Goal: Task Accomplishment & Management: Manage account settings

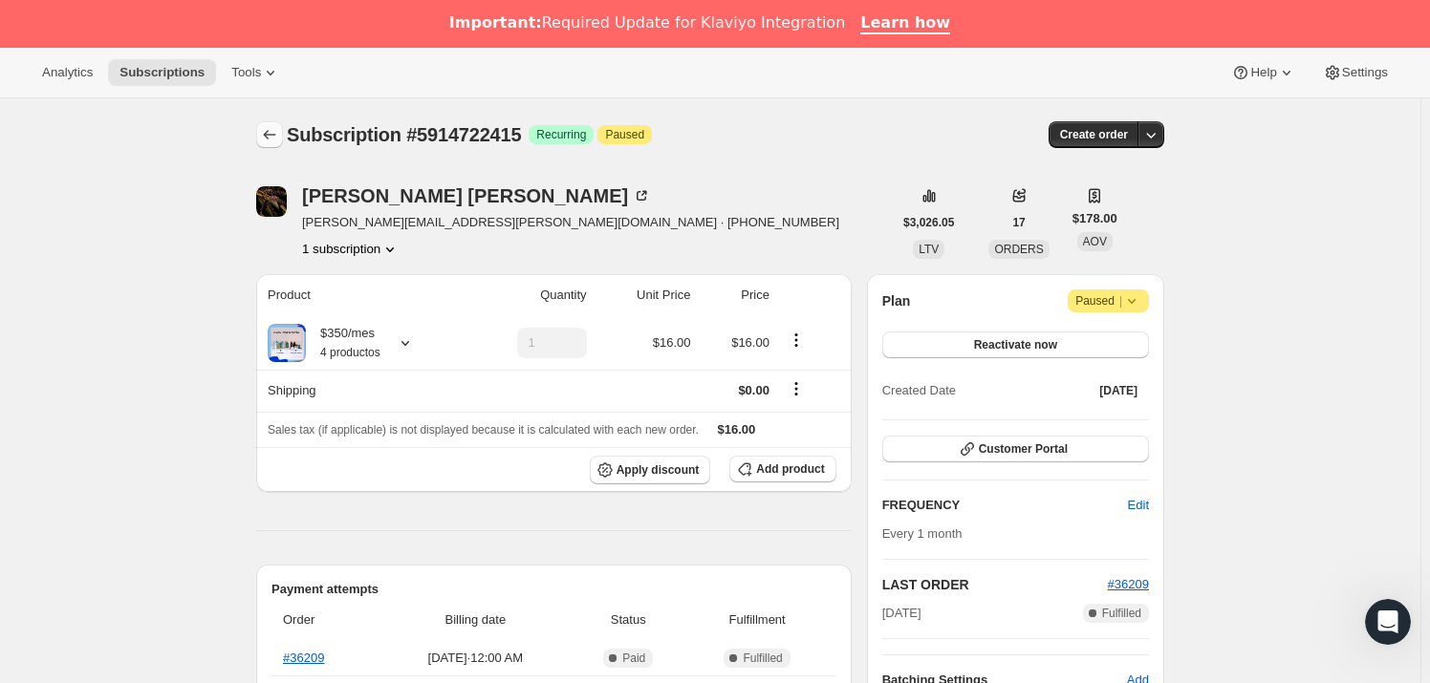
click at [275, 141] on icon "Subscriptions" at bounding box center [269, 134] width 19 height 19
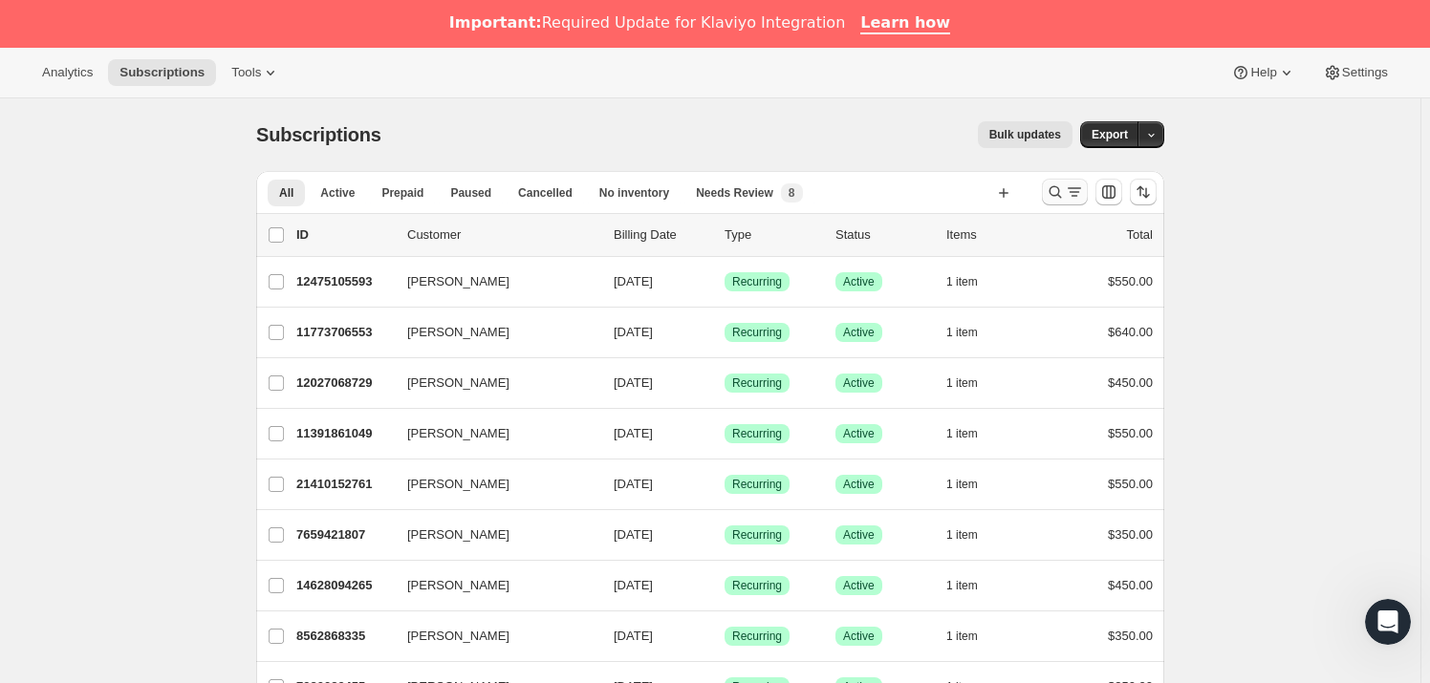
click at [1074, 186] on icon "Search and filter results" at bounding box center [1074, 192] width 19 height 19
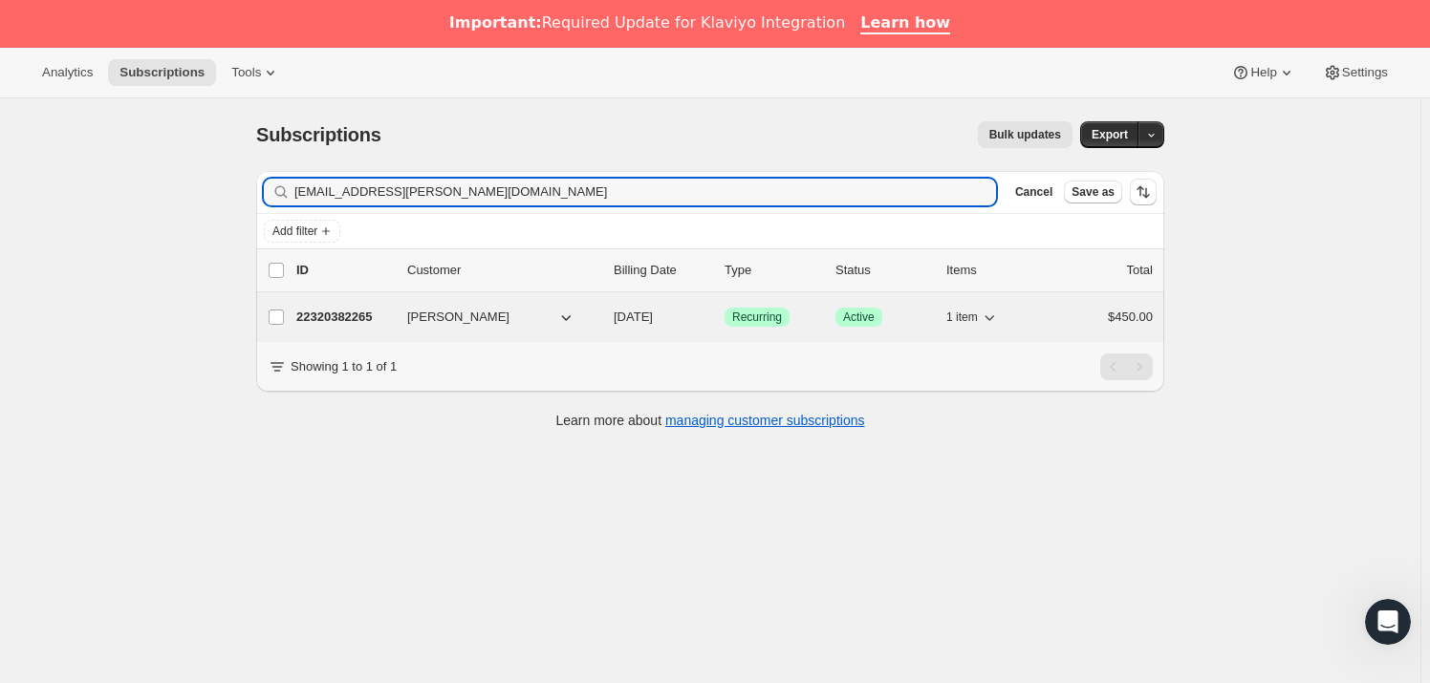
type input "[EMAIL_ADDRESS][PERSON_NAME][DOMAIN_NAME]"
click at [356, 311] on p "22320382265" at bounding box center [344, 317] width 96 height 19
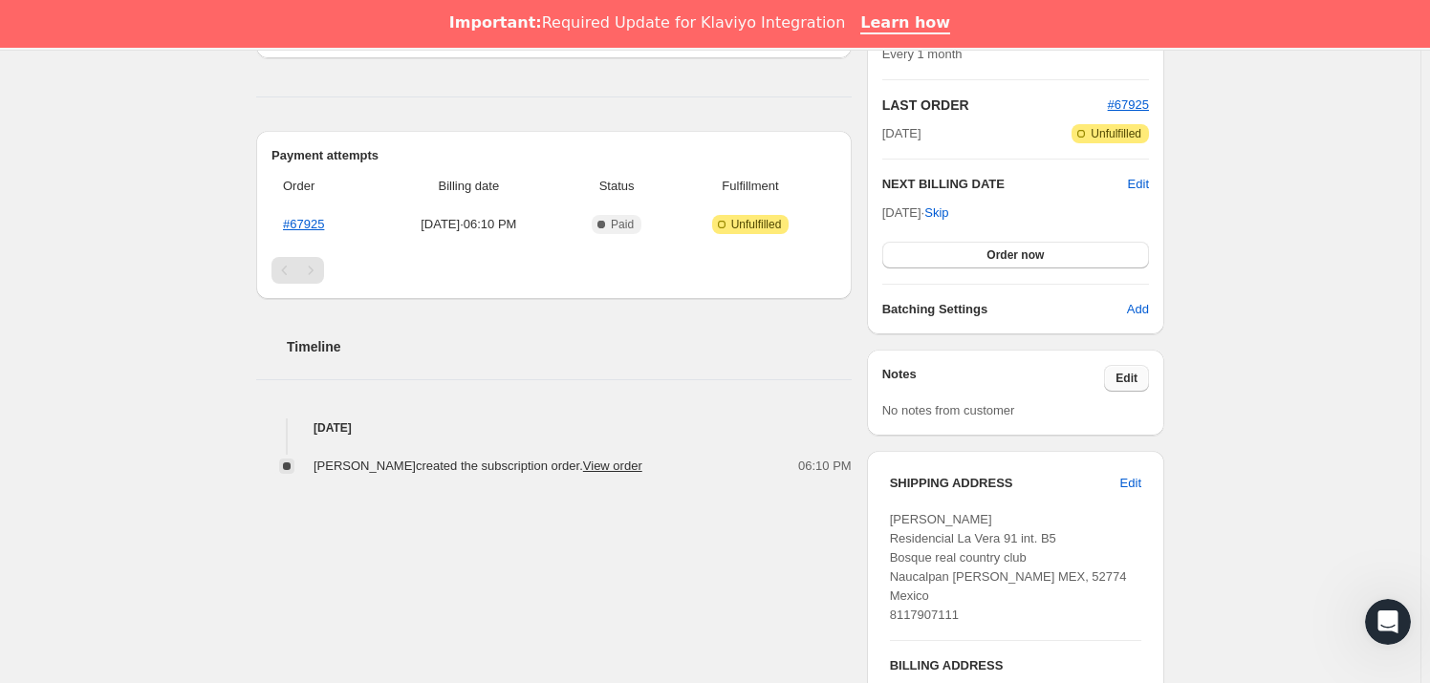
click at [1137, 378] on span "Edit" at bounding box center [1126, 378] width 22 height 15
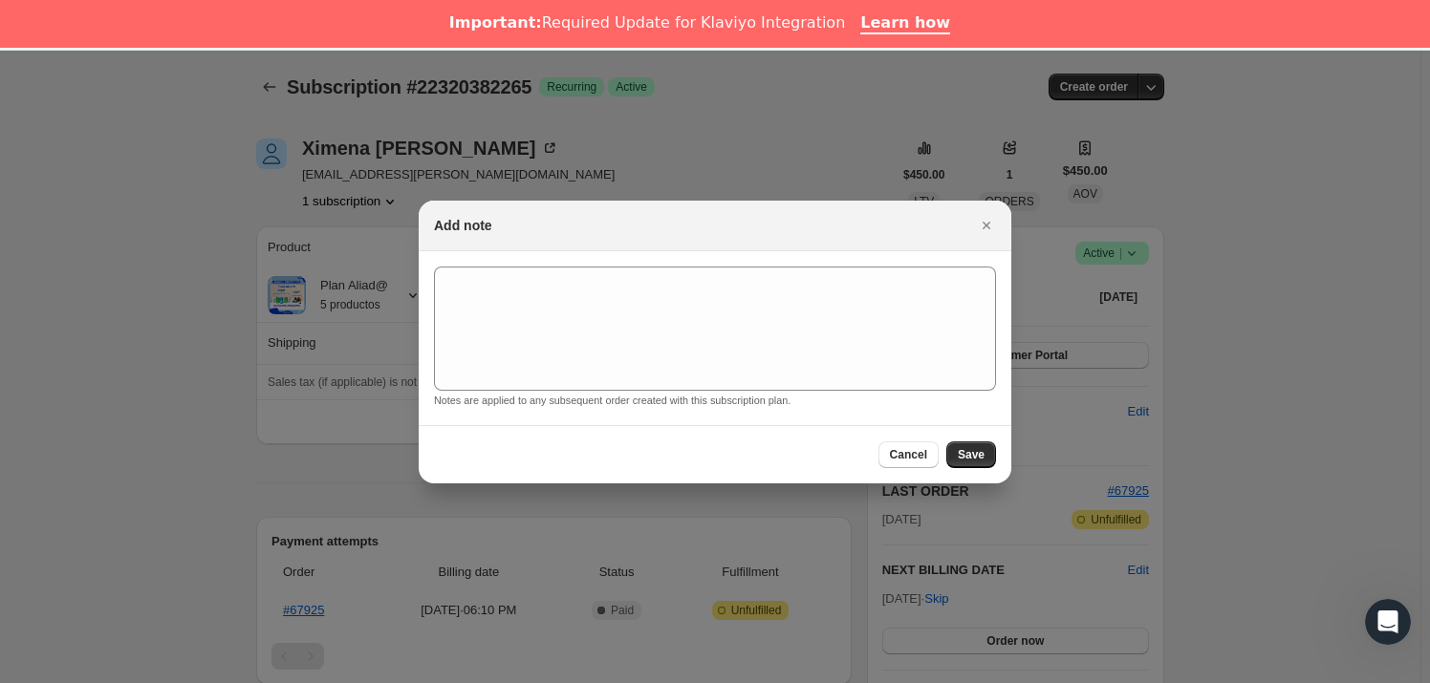
scroll to position [434, 0]
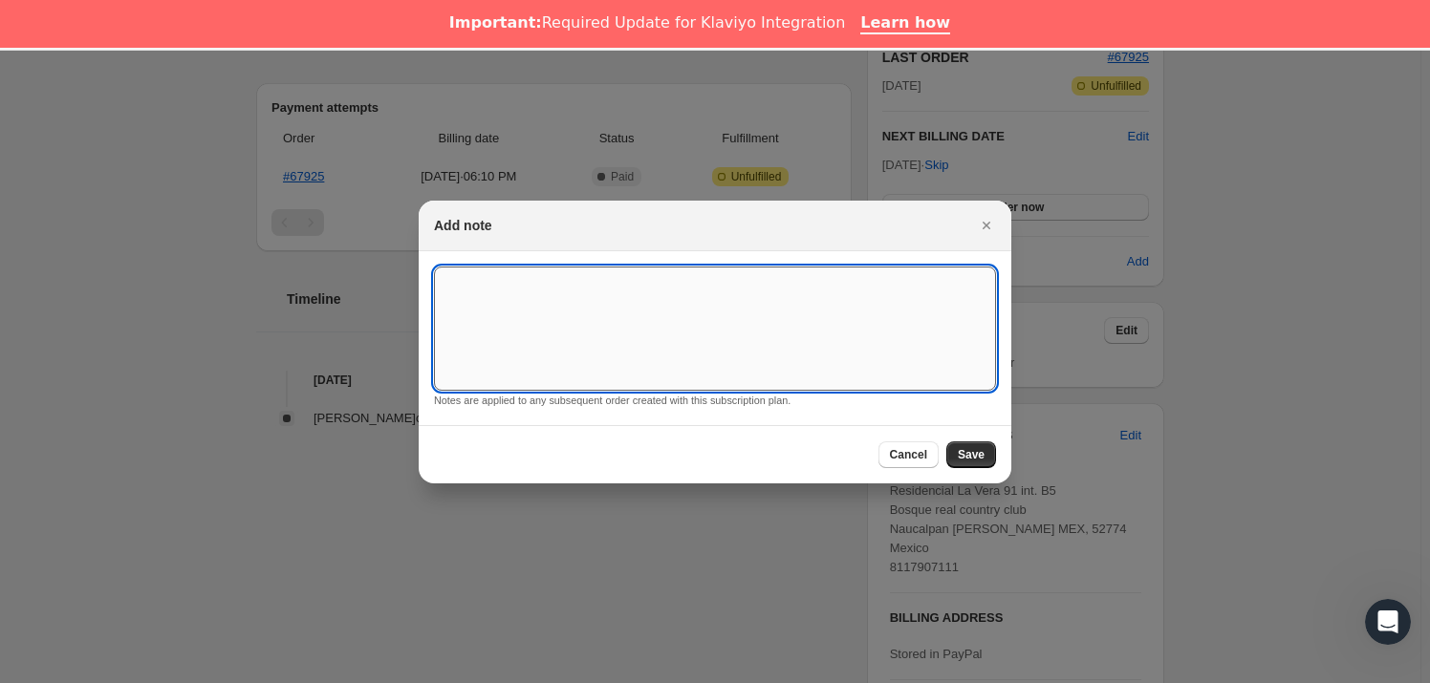
click at [593, 341] on textarea ":rej:" at bounding box center [715, 329] width 562 height 124
type textarea "*SUSK CONFIRM*"
click at [982, 454] on span "Save" at bounding box center [971, 454] width 27 height 15
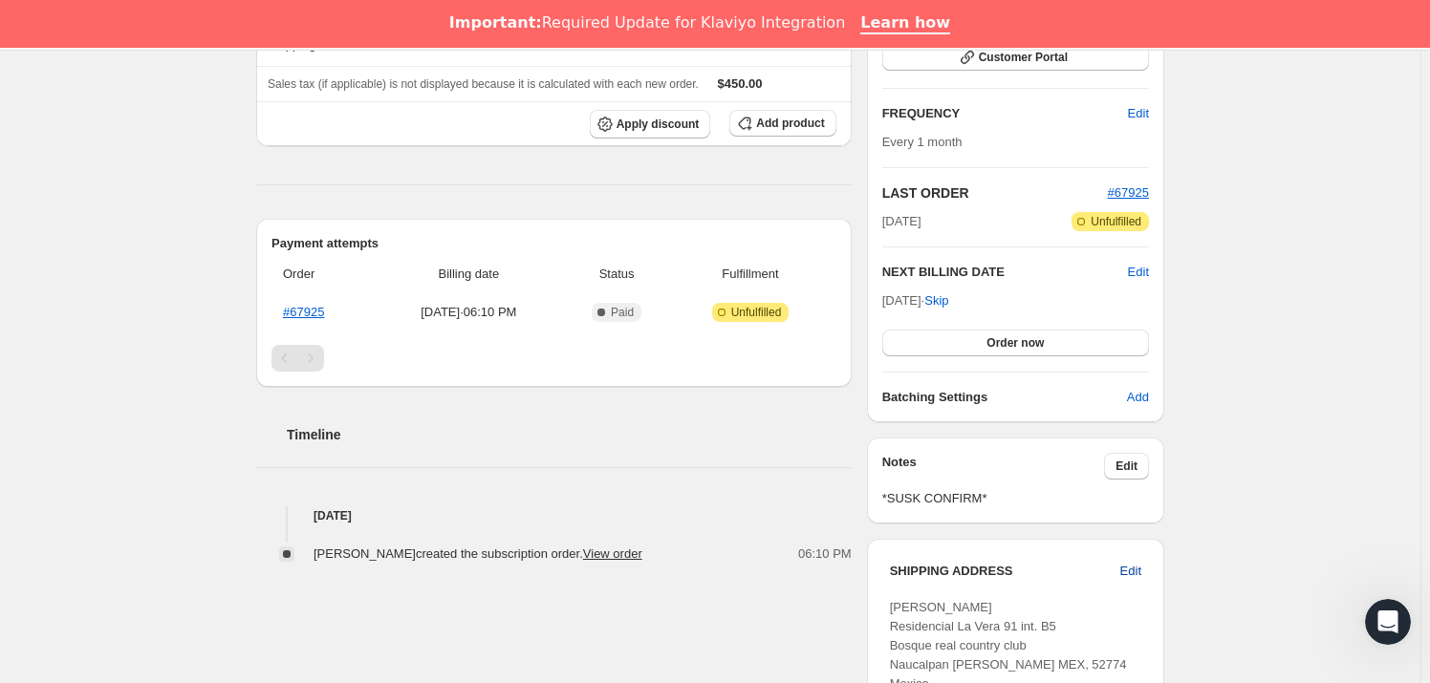
click at [1137, 574] on span "Edit" at bounding box center [1130, 571] width 21 height 19
select select "MEX"
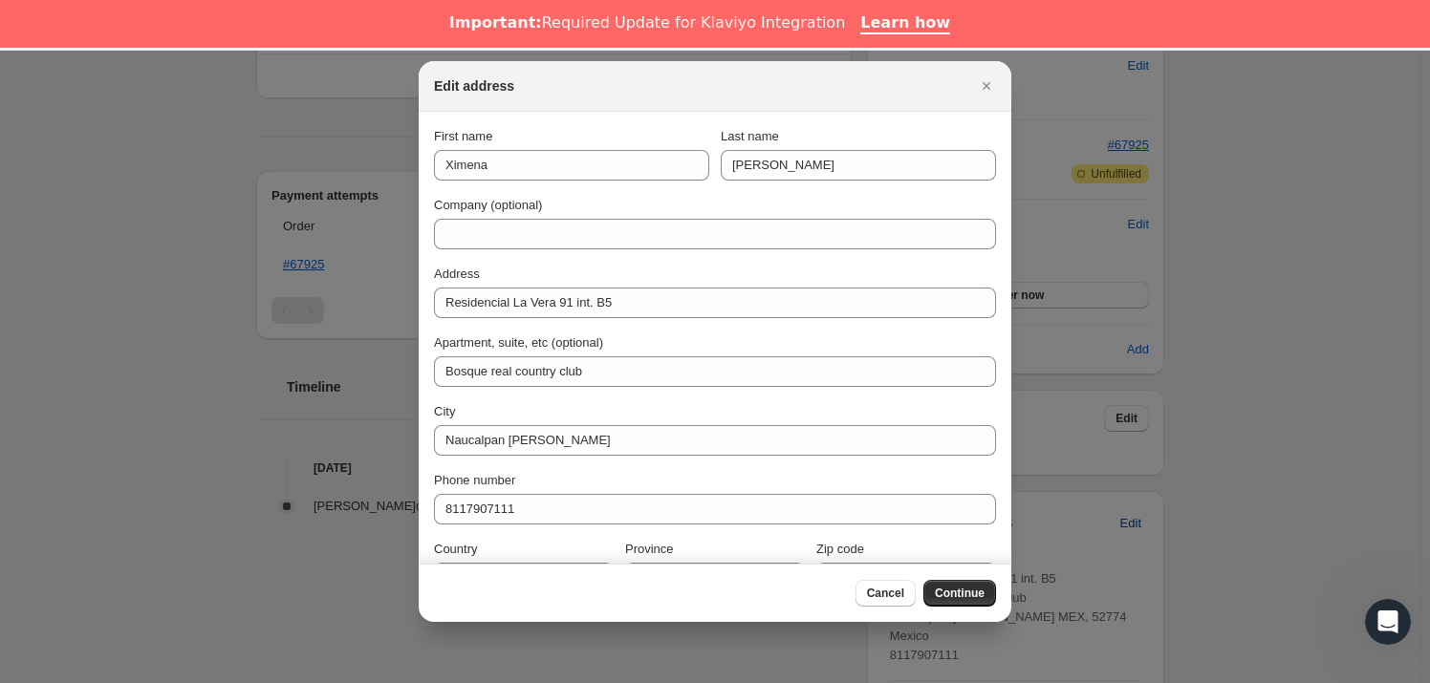
scroll to position [48, 0]
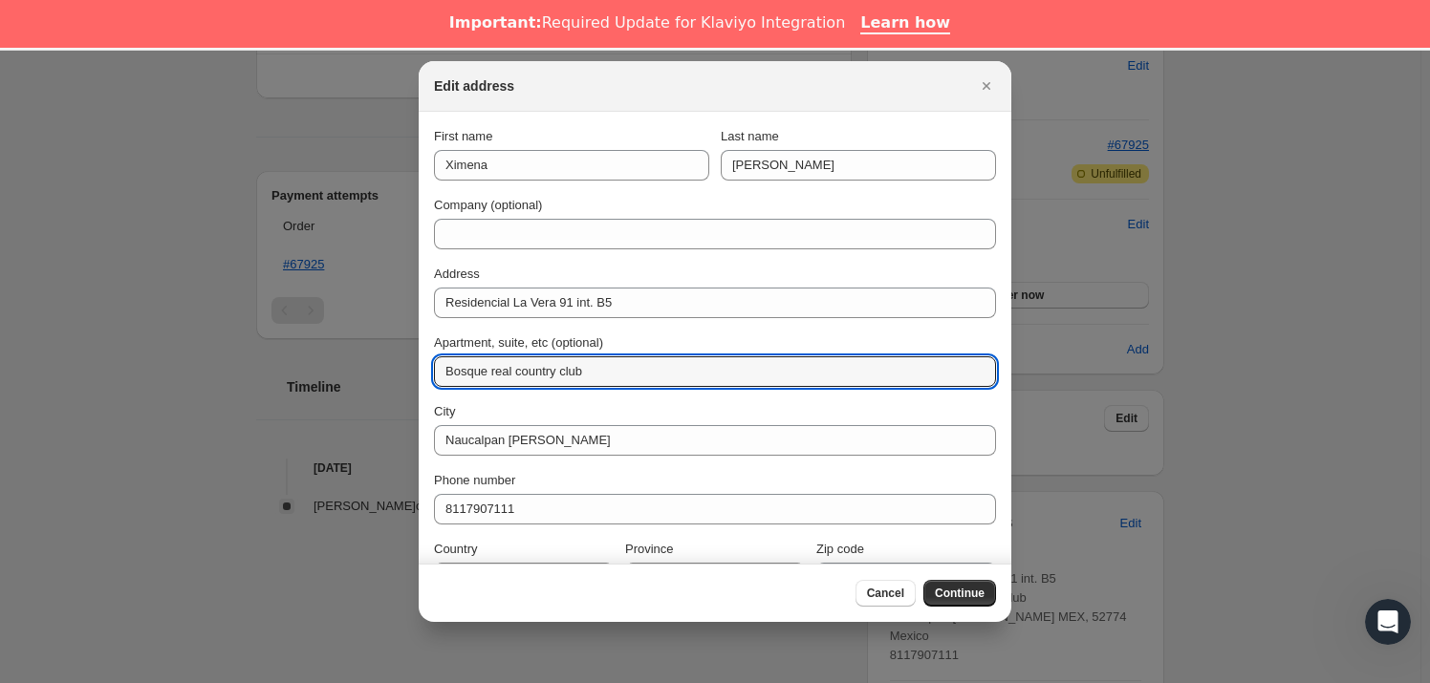
drag, startPoint x: 612, startPoint y: 372, endPoint x: 387, endPoint y: 389, distance: 225.3
type input "INT B5"
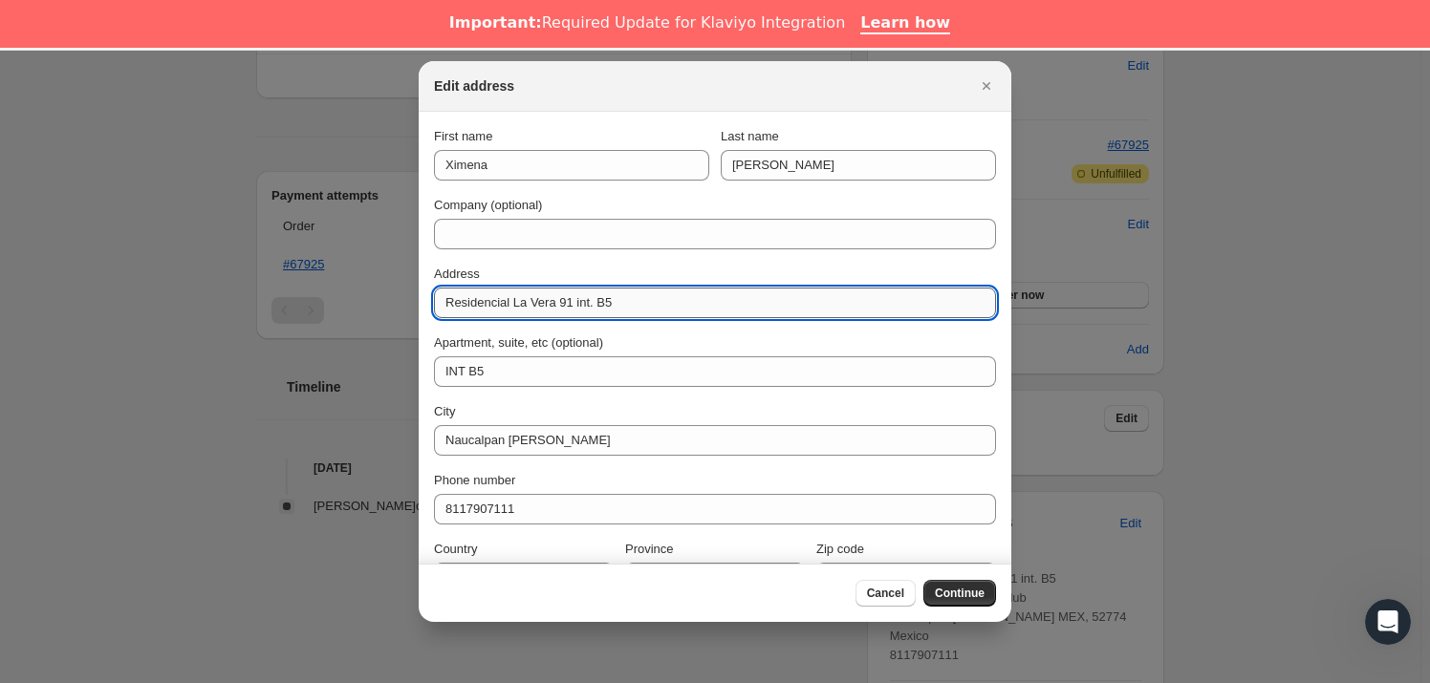
drag, startPoint x: 614, startPoint y: 306, endPoint x: 565, endPoint y: 309, distance: 48.8
click at [565, 309] on input "Residencial La Vera 91 int. B5" at bounding box center [715, 303] width 562 height 31
type input "Residencial La Vera 91"
click at [952, 584] on button "Continue" at bounding box center [959, 593] width 73 height 27
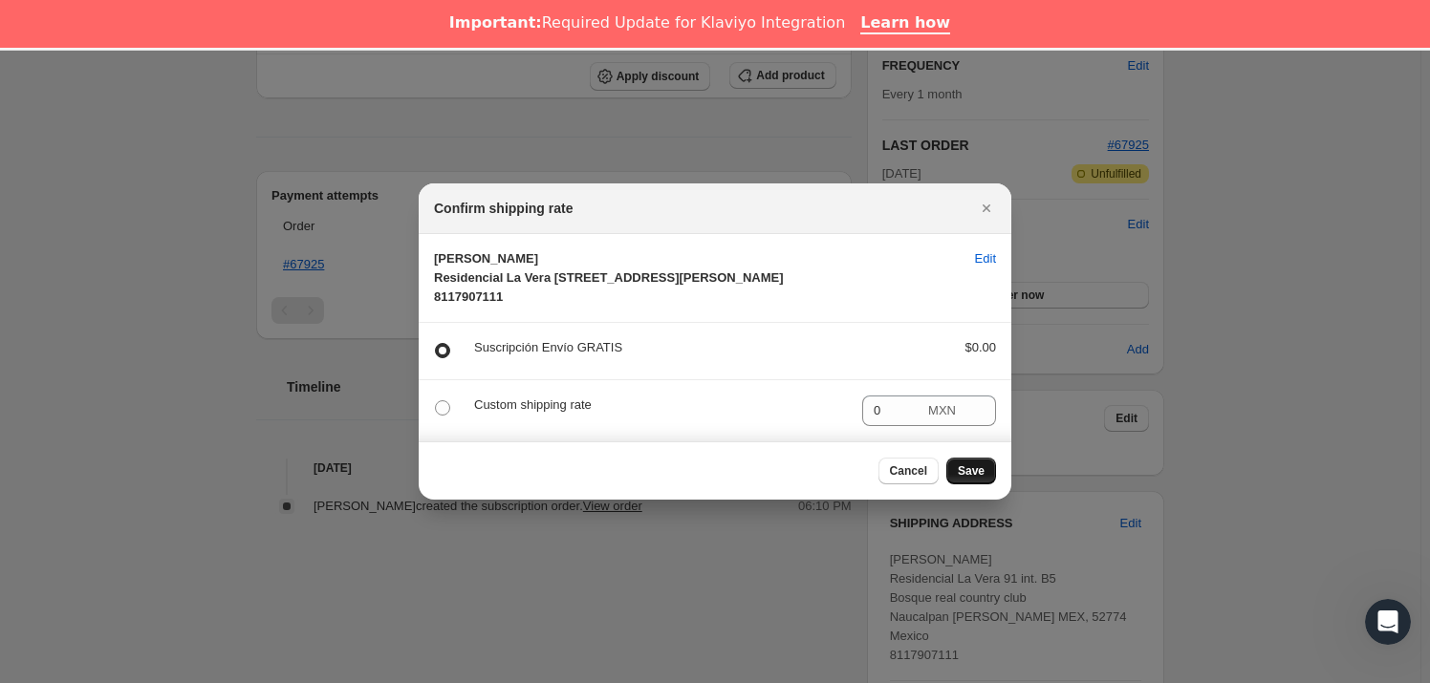
click at [968, 479] on span "Save" at bounding box center [971, 471] width 27 height 15
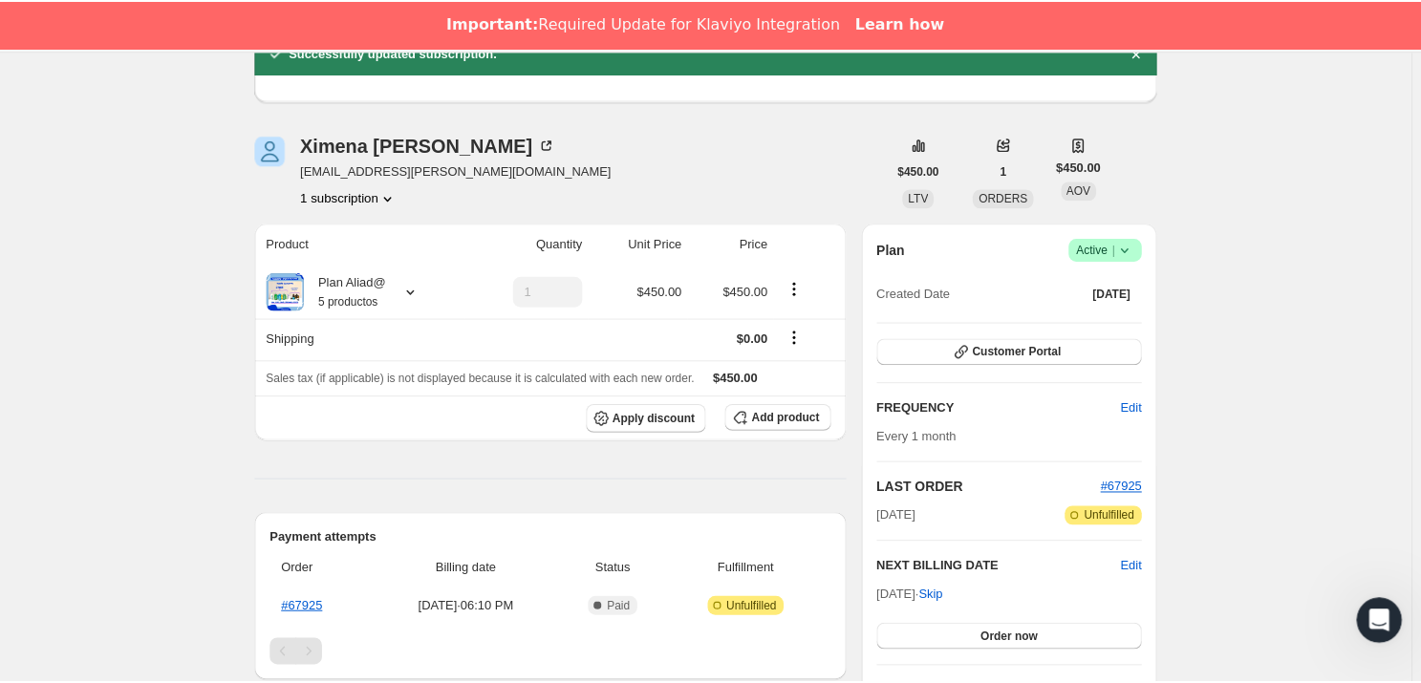
scroll to position [434, 0]
